Goal: Information Seeking & Learning: Learn about a topic

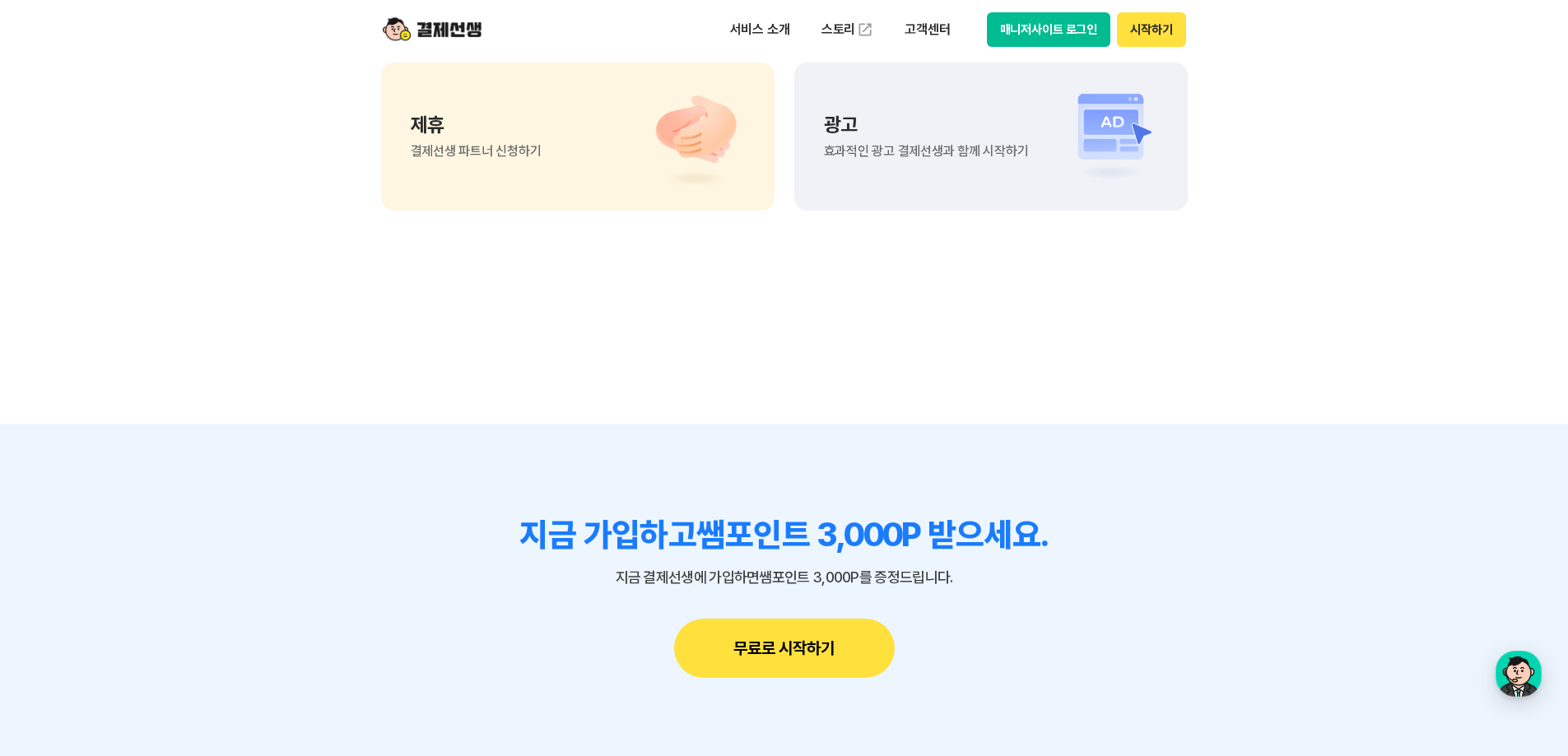
scroll to position [14155, 0]
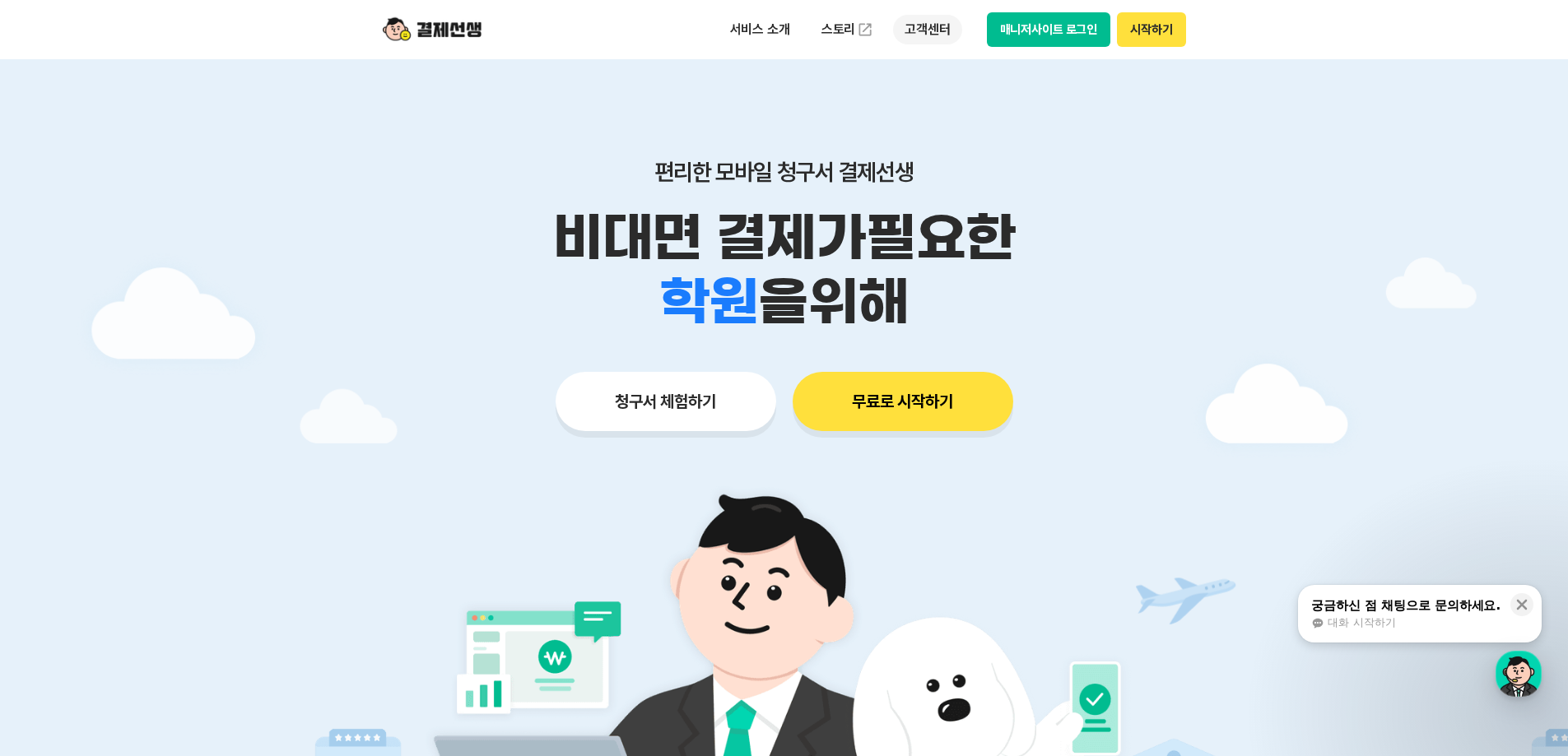
click at [935, 35] on p "고객센터" at bounding box center [927, 29] width 69 height 29
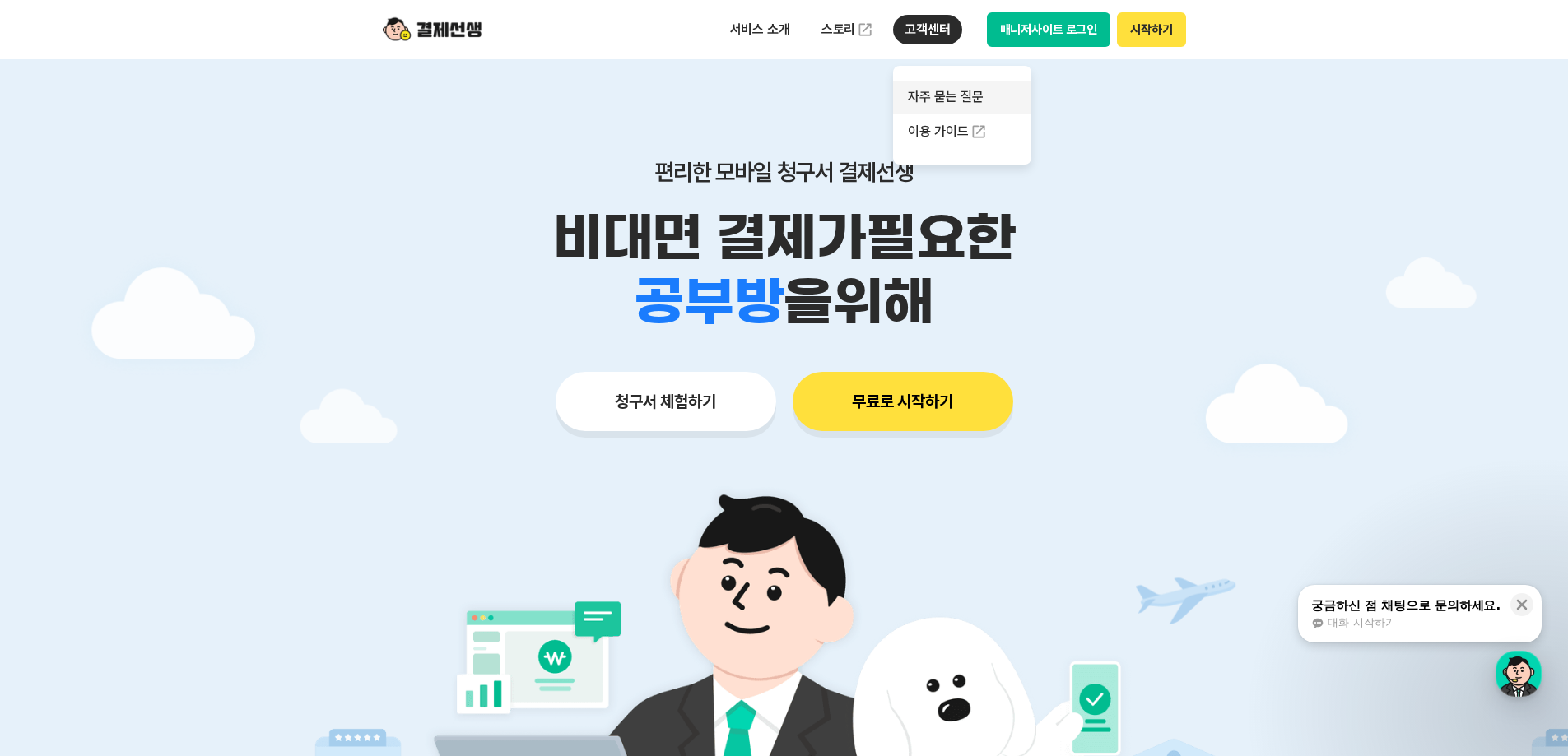
click at [946, 104] on link "자주 묻는 질문" at bounding box center [962, 96] width 138 height 33
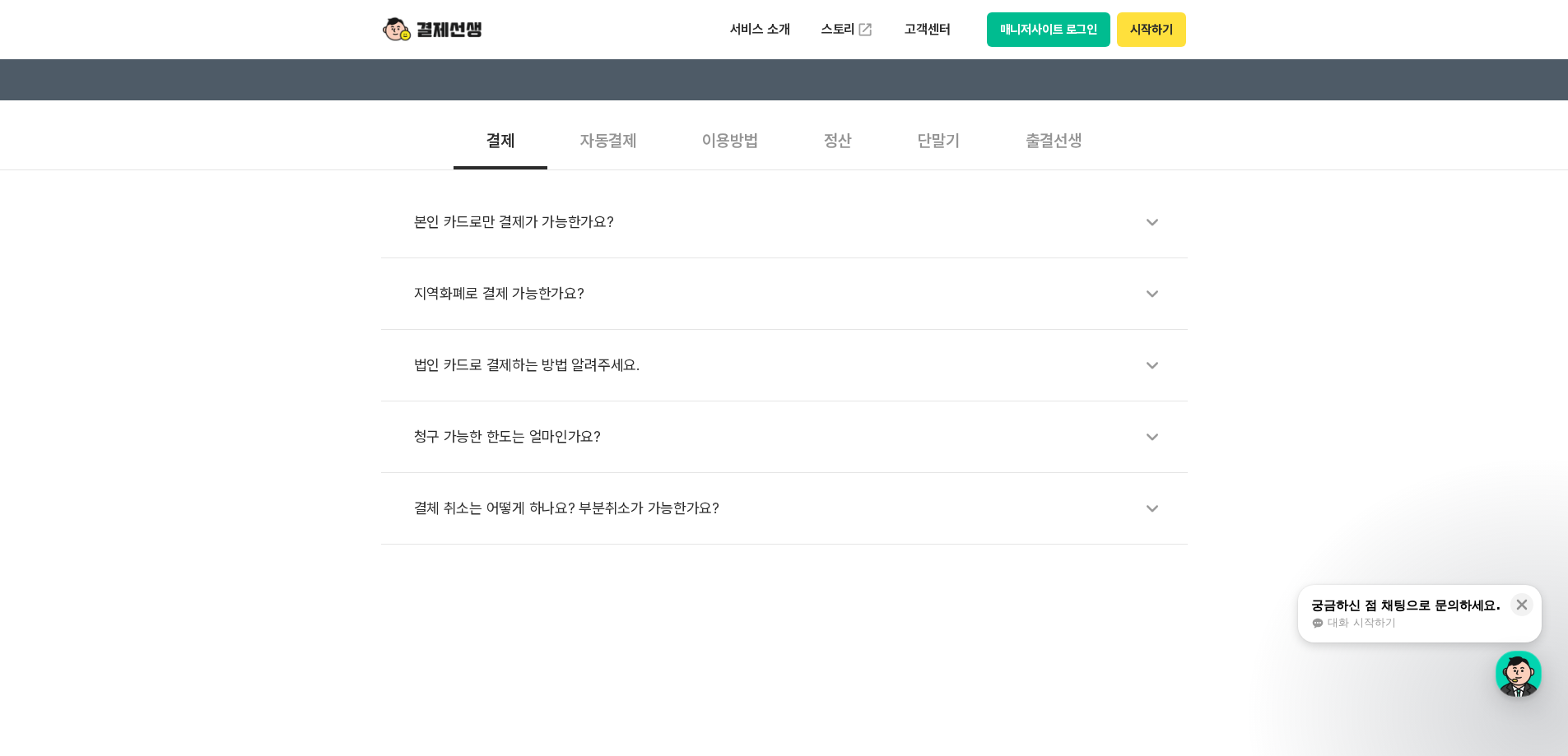
scroll to position [247, 0]
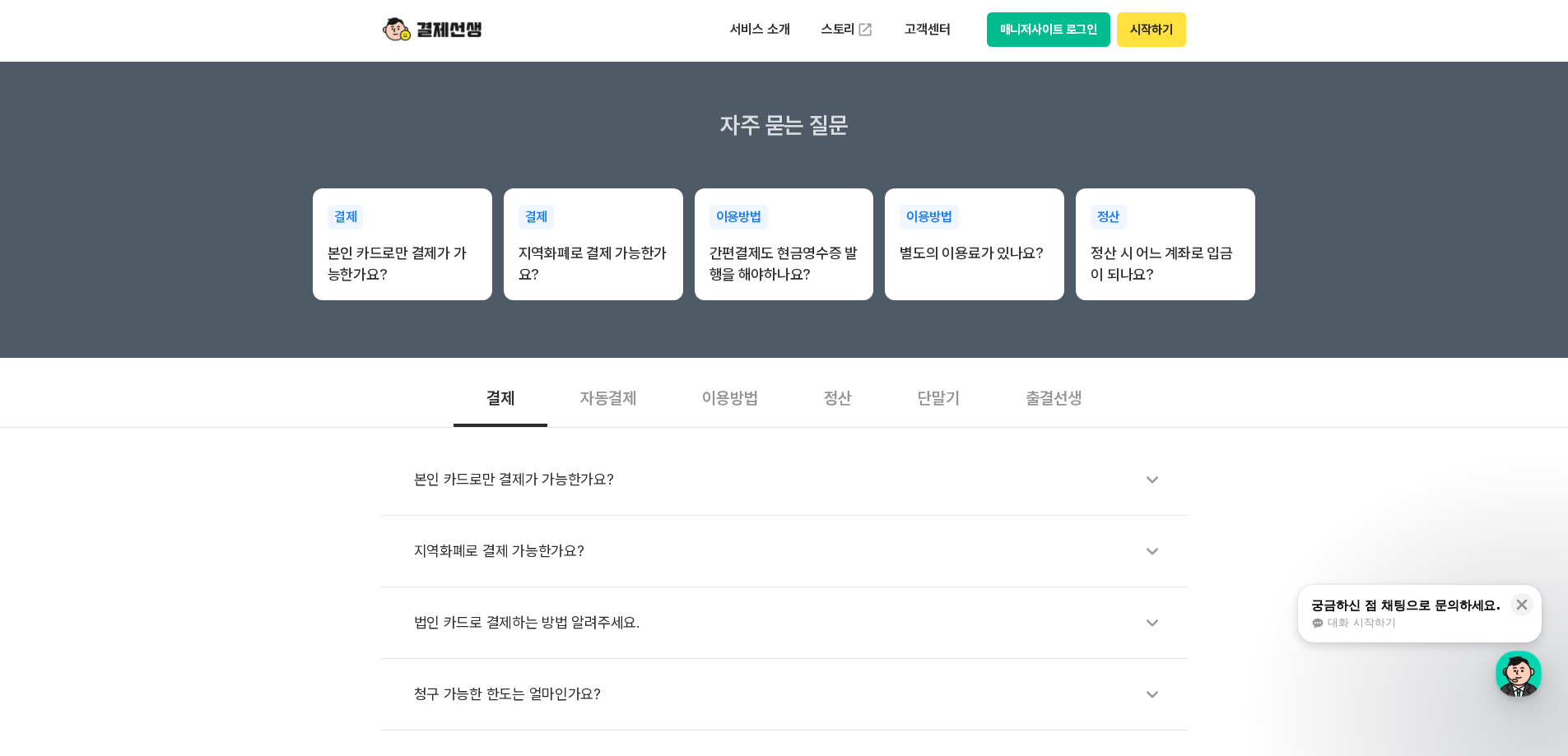
click at [618, 398] on div "자동결제" at bounding box center [608, 396] width 121 height 61
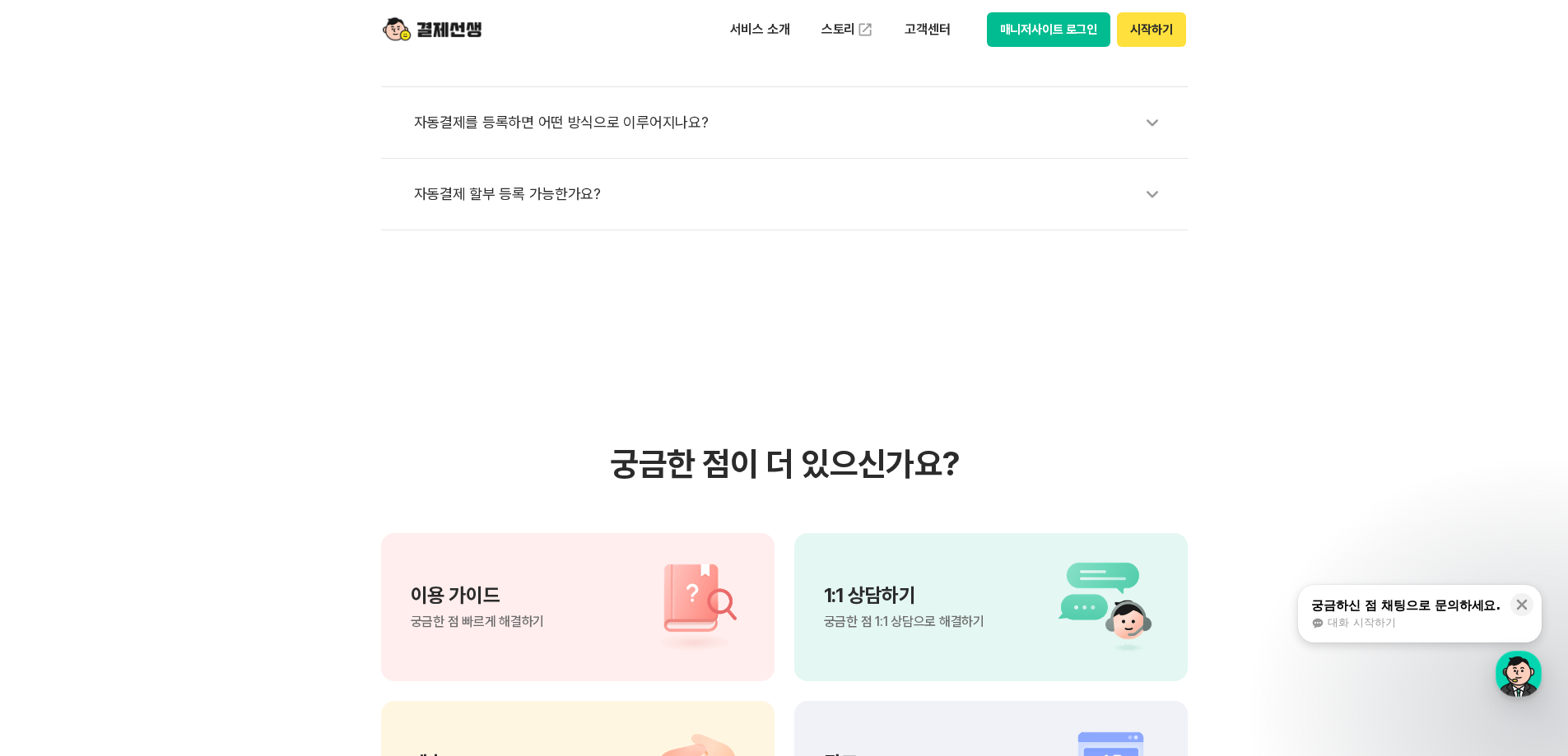
scroll to position [823, 0]
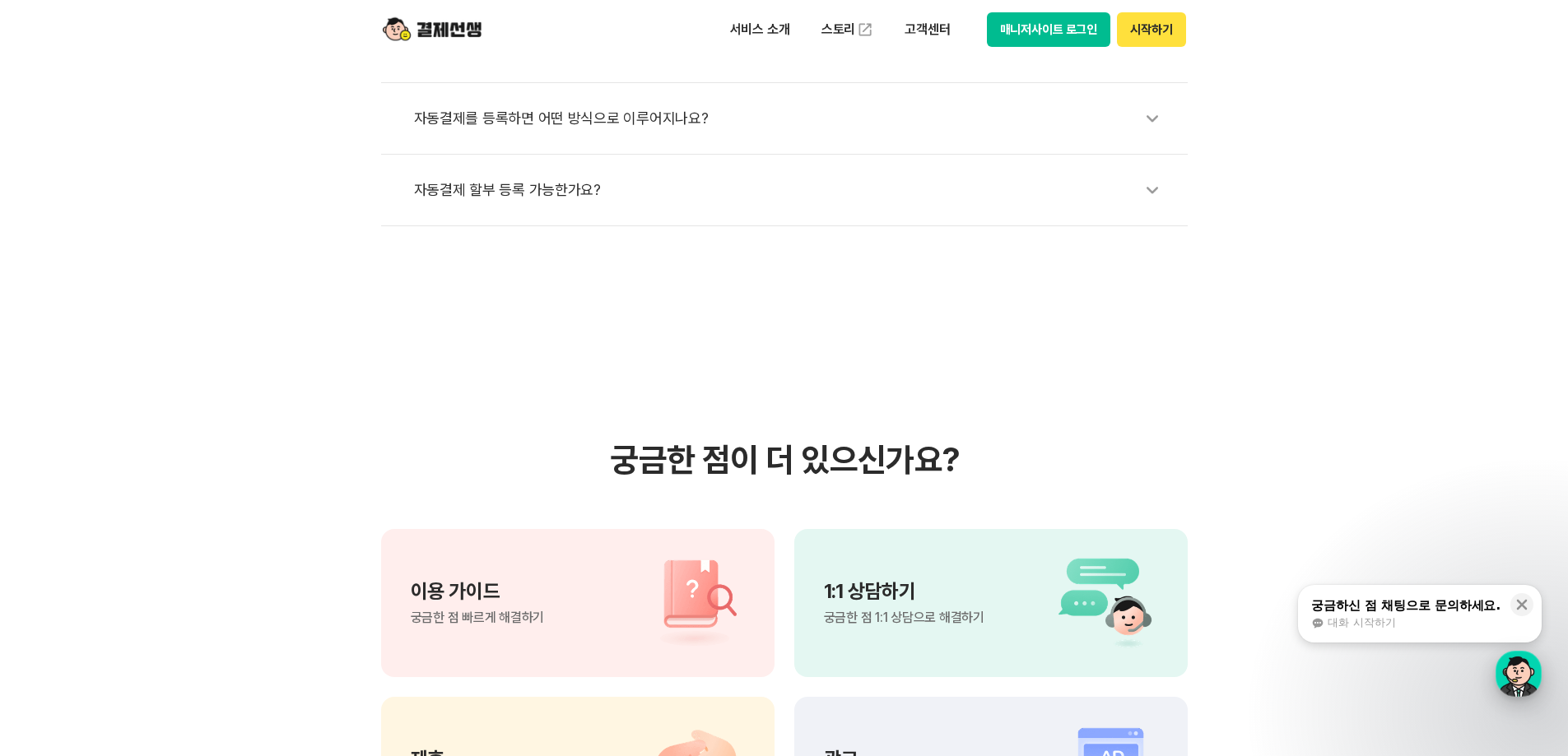
click at [1515, 679] on div "button" at bounding box center [1519, 674] width 46 height 46
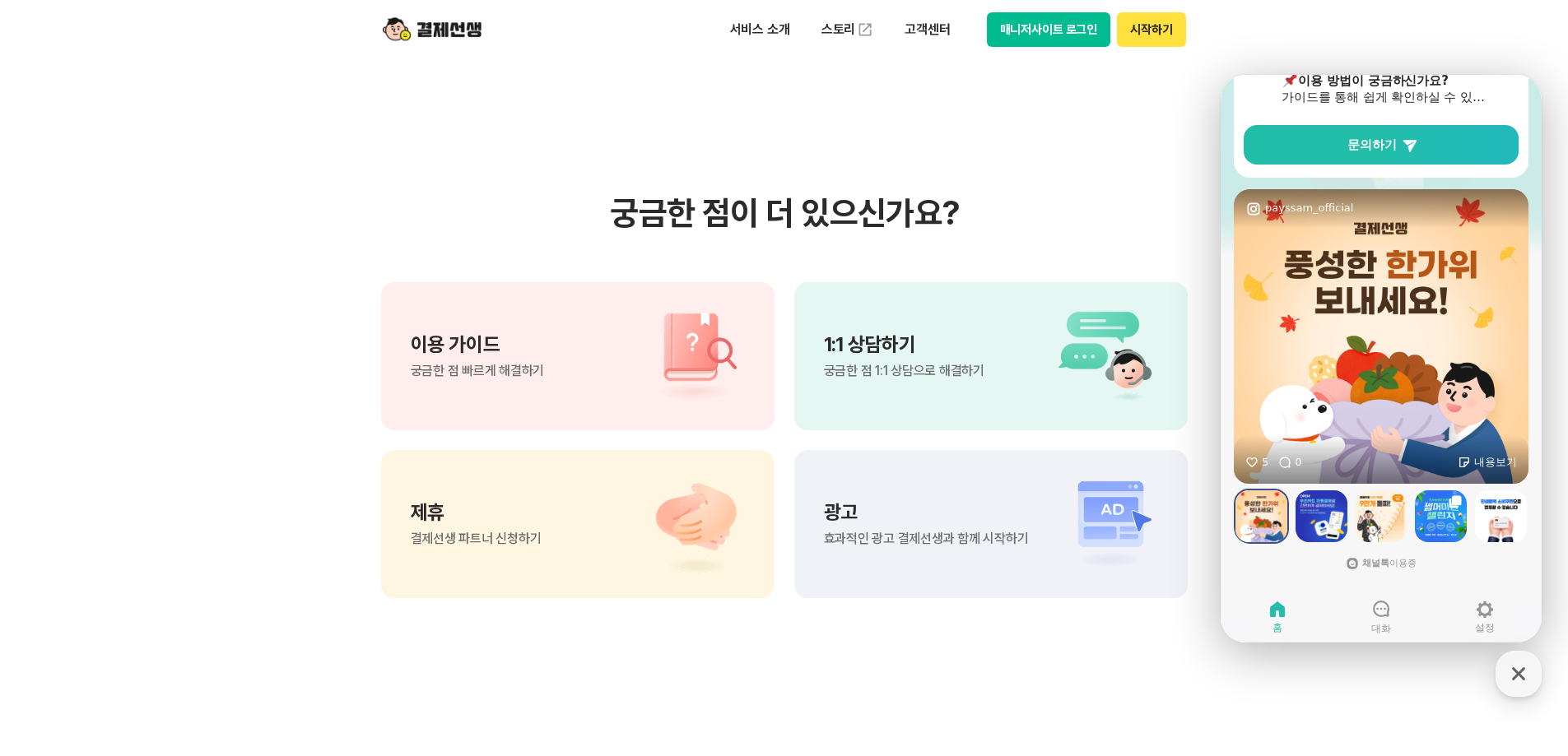
scroll to position [1152, 0]
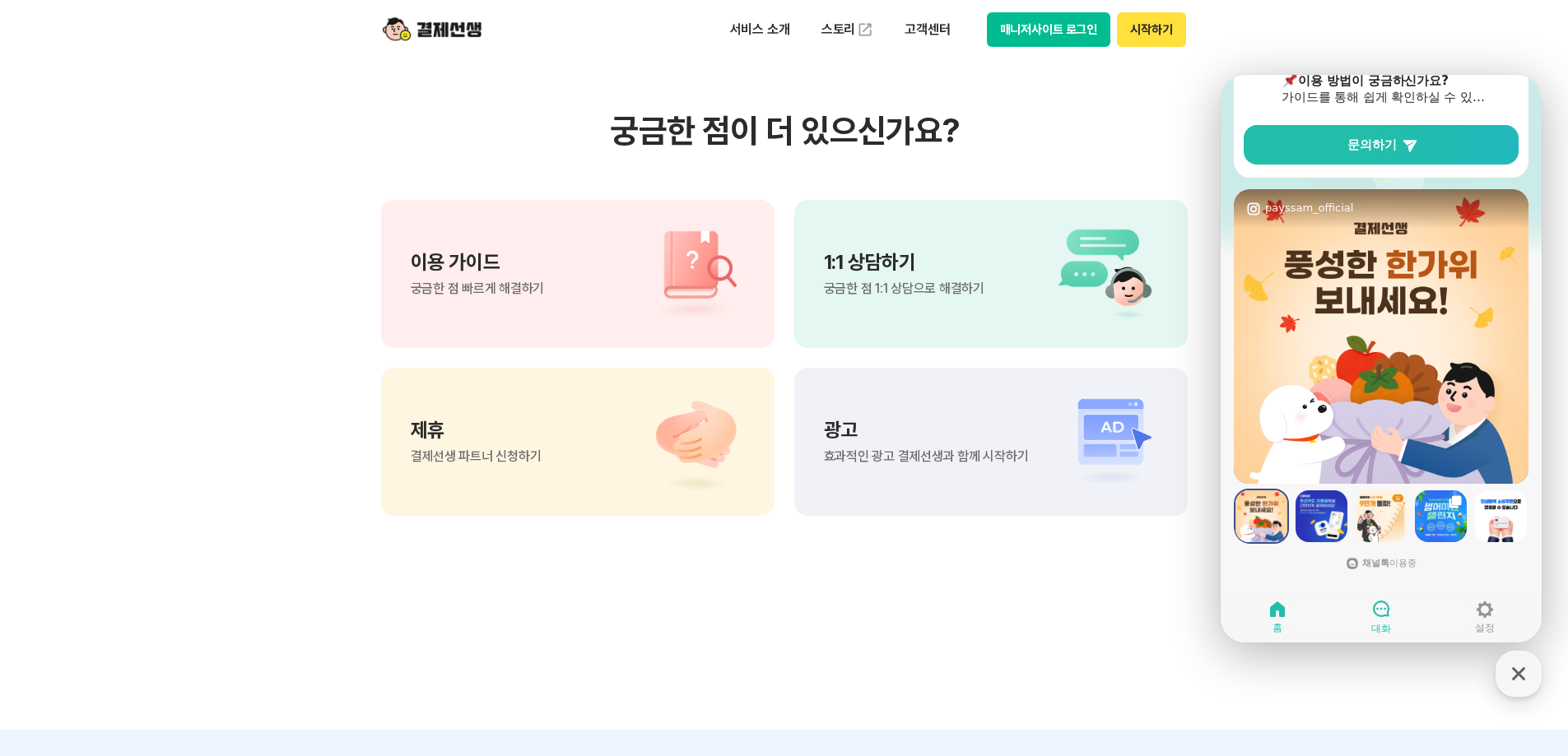
click at [1402, 629] on link "대화" at bounding box center [1381, 617] width 104 height 41
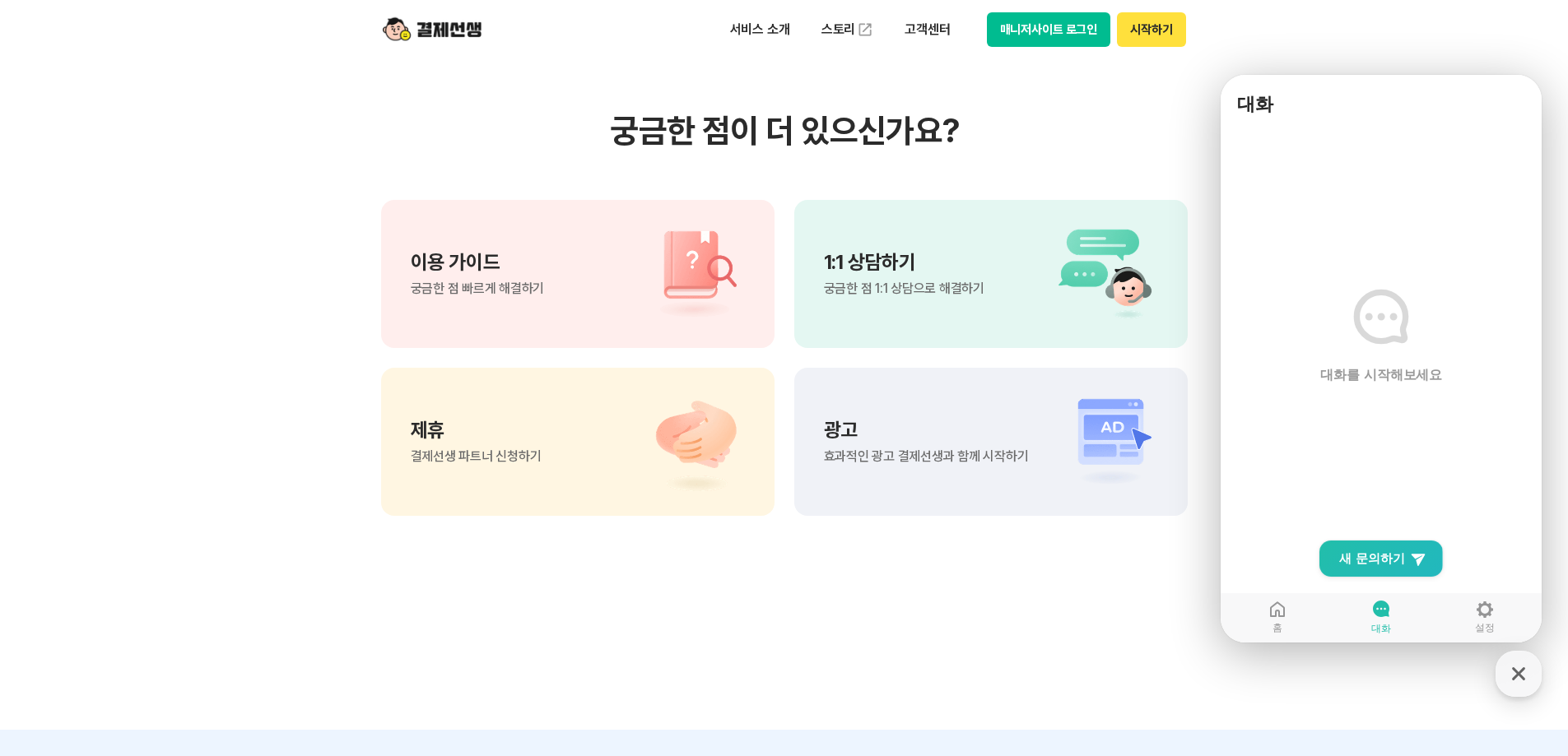
click at [679, 262] on img at bounding box center [687, 274] width 115 height 99
